Goal: Find specific fact: Find specific fact

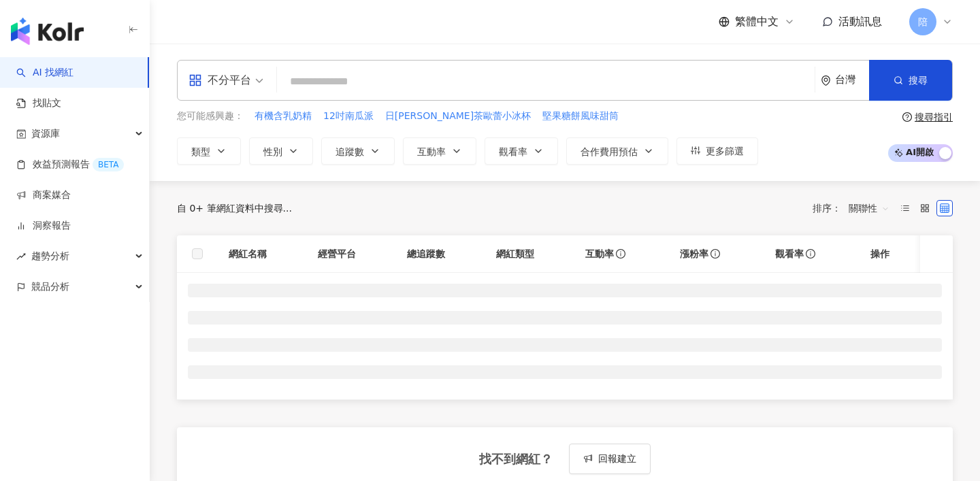
click at [471, 91] on input "search" at bounding box center [546, 82] width 527 height 26
click at [204, 78] on div "不分平台" at bounding box center [220, 80] width 63 height 22
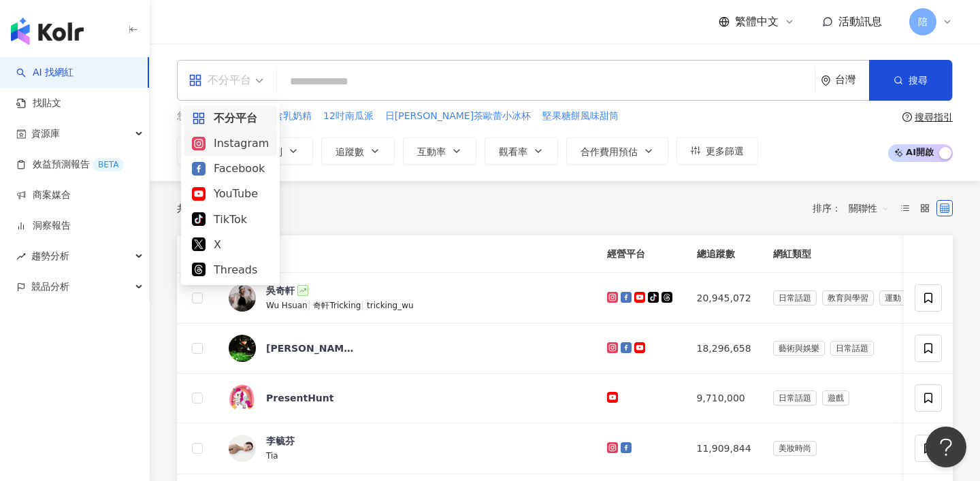
click at [228, 145] on div "Instagram" at bounding box center [230, 143] width 77 height 17
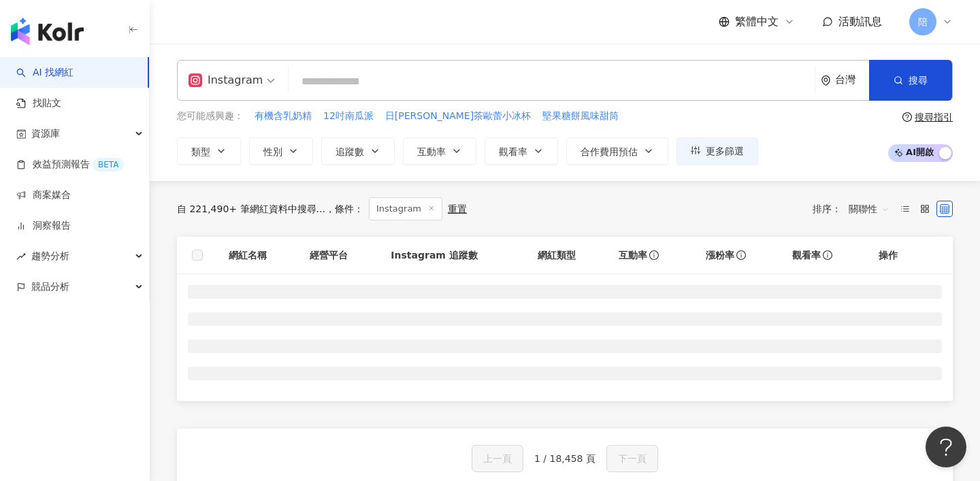
click at [367, 78] on input "search" at bounding box center [551, 82] width 515 height 26
paste input "**********"
type input "**********"
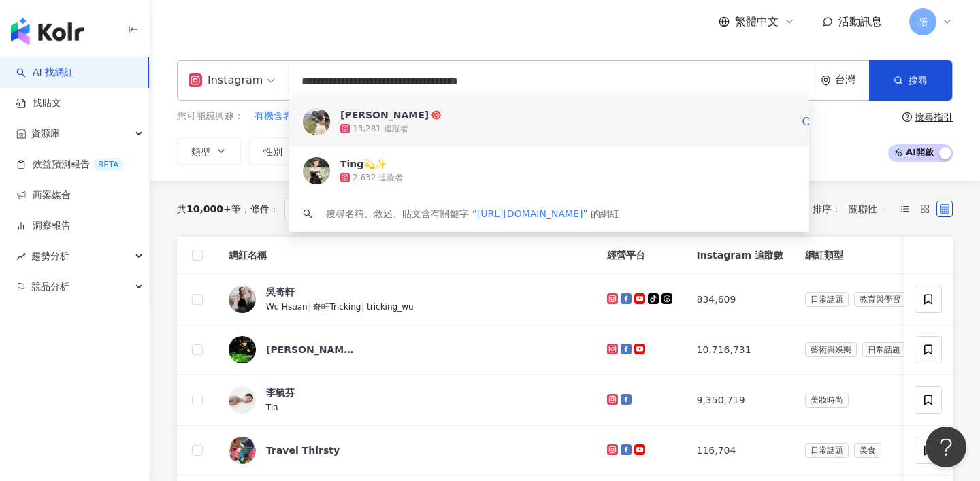
click at [408, 129] on div "13,281 追蹤者" at bounding box center [565, 129] width 451 height 14
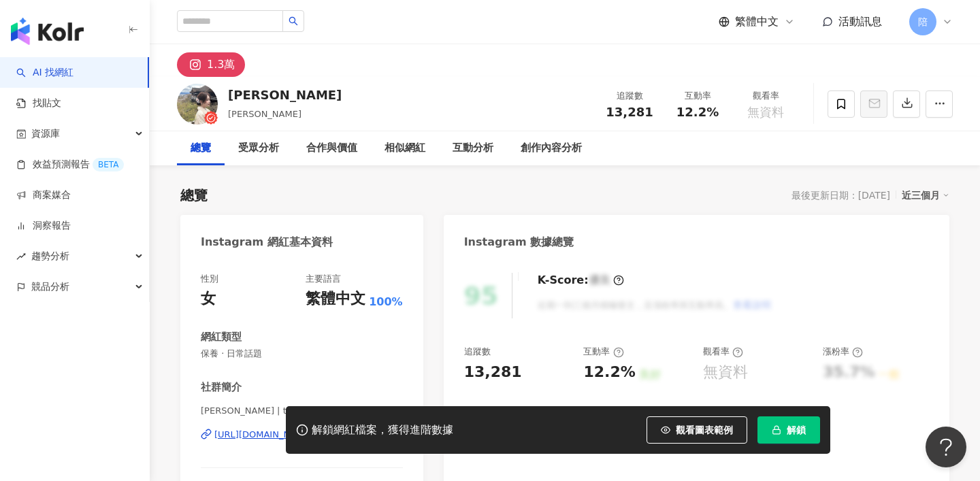
click at [283, 80] on div "[PERSON_NAME] 追蹤數 13,281 互動率 12.2% 觀看率 無資料" at bounding box center [565, 104] width 831 height 54
drag, startPoint x: 271, startPoint y: 95, endPoint x: 229, endPoint y: 89, distance: 42.1
click at [229, 93] on div "[PERSON_NAME] 追蹤數 13,281 互動率 12.2% 觀看率 無資料" at bounding box center [565, 104] width 831 height 54
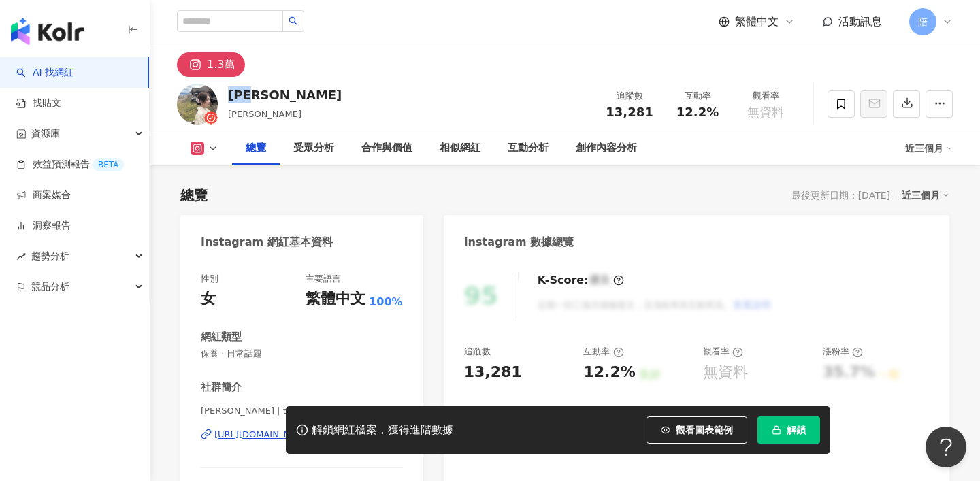
scroll to position [144, 0]
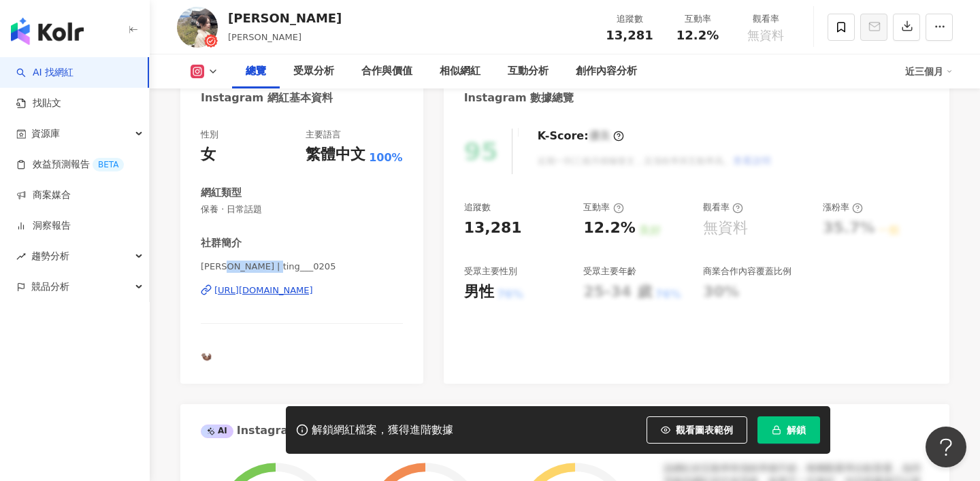
drag, startPoint x: 285, startPoint y: 267, endPoint x: 227, endPoint y: 266, distance: 57.9
click at [227, 266] on span "[PERSON_NAME] | ting___0205" at bounding box center [302, 267] width 202 height 12
copy span "ting___0205"
